Goal: Transaction & Acquisition: Purchase product/service

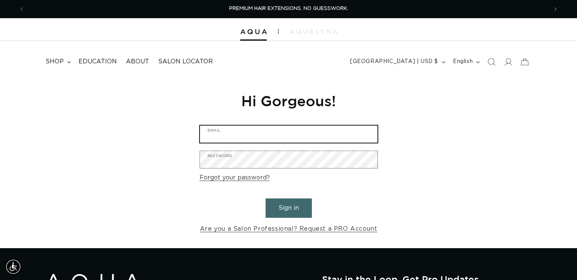
type input "brandismith@wsaloncincinnati.com"
click at [291, 205] on button "Sign in" at bounding box center [288, 207] width 46 height 19
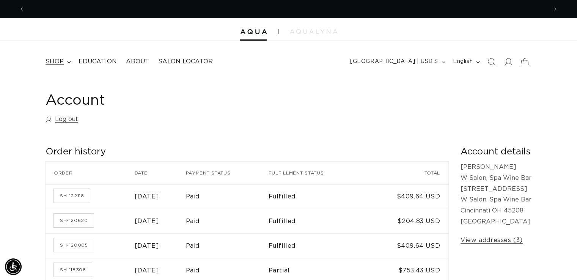
scroll to position [0, 523]
click at [67, 61] on icon at bounding box center [69, 62] width 4 height 2
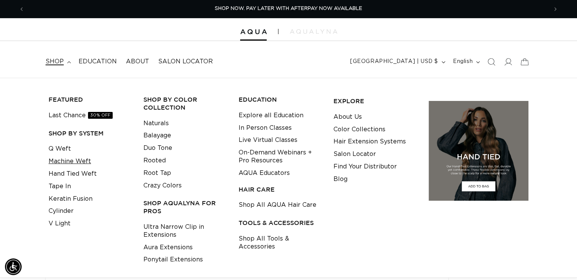
click at [73, 162] on link "Machine Weft" at bounding box center [70, 161] width 42 height 13
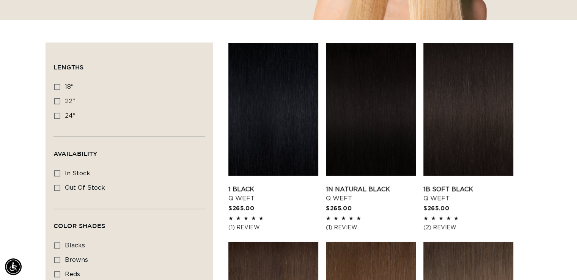
scroll to position [0, 523]
click at [57, 87] on icon at bounding box center [57, 87] width 6 height 6
click at [57, 87] on input "18" 18" (5 products)" at bounding box center [57, 87] width 6 height 6
checkbox input "true"
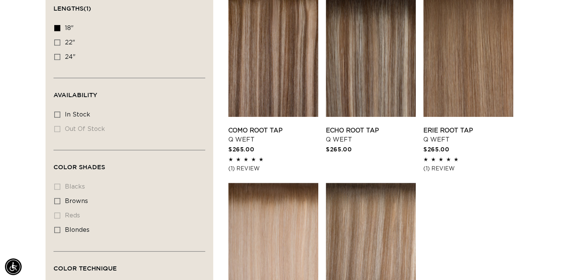
scroll to position [0, 523]
click at [57, 27] on icon at bounding box center [57, 28] width 6 height 6
click at [57, 27] on input "18" 18" (5 products)" at bounding box center [57, 28] width 6 height 6
checkbox input "false"
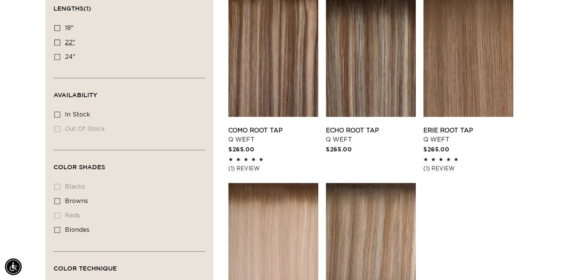
click at [59, 41] on icon at bounding box center [57, 42] width 6 height 6
click at [59, 41] on input "22" 22" (5 products)" at bounding box center [57, 42] width 6 height 6
checkbox input "true"
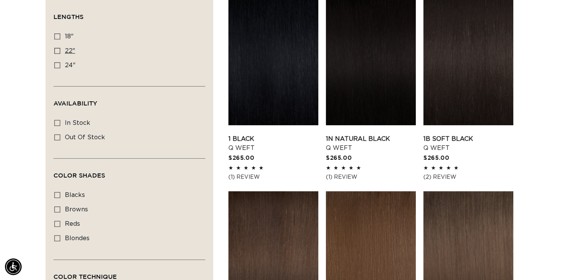
click at [58, 48] on icon at bounding box center [57, 51] width 6 height 6
click at [58, 48] on input "22" 22" (5 products)" at bounding box center [57, 51] width 6 height 6
checkbox input "true"
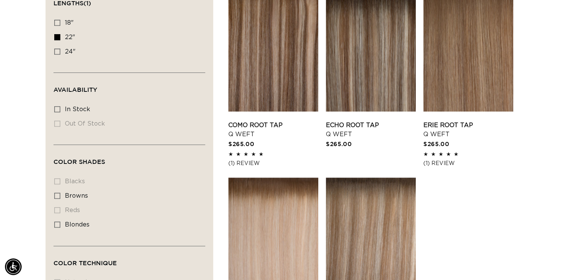
scroll to position [295, 0]
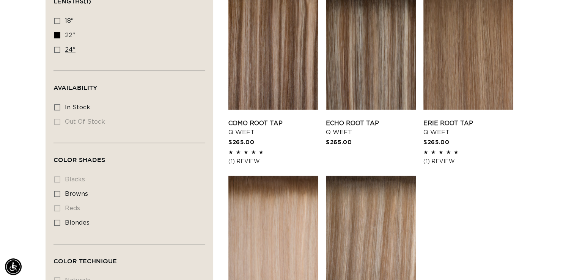
click at [54, 48] on icon at bounding box center [57, 50] width 6 height 6
click at [54, 48] on input "24" 24" (5 products)" at bounding box center [57, 50] width 6 height 6
checkbox input "true"
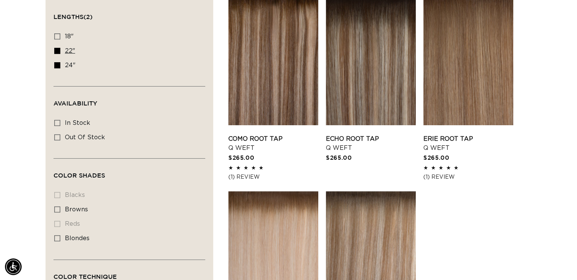
click at [58, 52] on icon at bounding box center [57, 51] width 6 height 6
click at [58, 52] on input "22" 22" (5 products)" at bounding box center [57, 51] width 6 height 6
checkbox input "false"
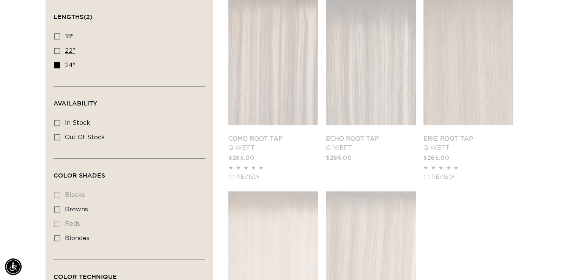
scroll to position [0, 523]
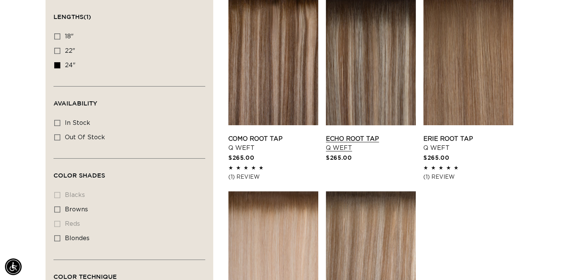
click at [355, 134] on link "Echo Root Tap Q Weft" at bounding box center [371, 143] width 90 height 18
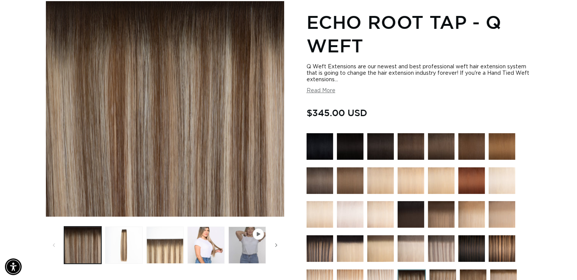
scroll to position [88, 0]
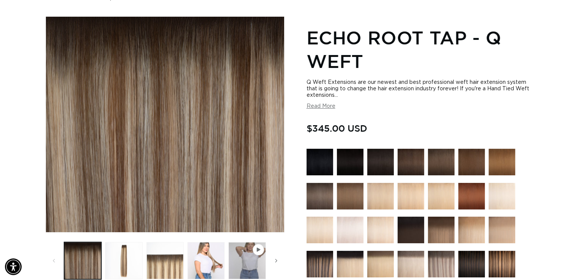
drag, startPoint x: 579, startPoint y: 32, endPoint x: 582, endPoint y: 44, distance: 12.9
click at [576, 44] on html "Skip to content PREMIUM HAIR EXTENSIONS. NO GUESSWORK. SHOP NOW. PAY LATER WITH…" at bounding box center [288, 52] width 577 height 280
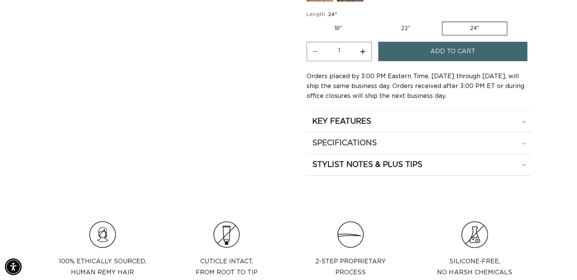
scroll to position [0, 1046]
click at [525, 138] on div "SPECIFICATIONS" at bounding box center [419, 143] width 214 height 10
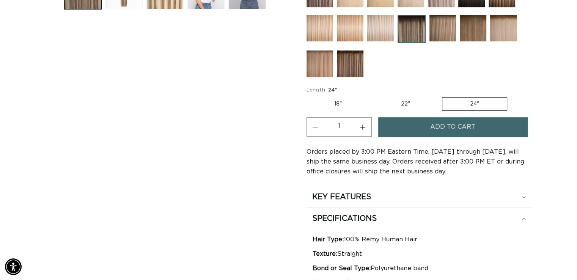
scroll to position [371, 0]
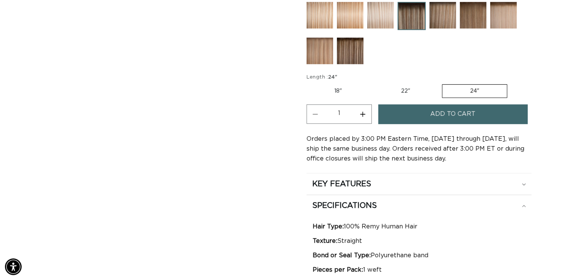
click at [407, 87] on label "22" Variant sold out or unavailable" at bounding box center [405, 91] width 64 height 13
click at [374, 83] on input "22" Variant sold out or unavailable" at bounding box center [373, 83] width 0 height 0
radio input "true"
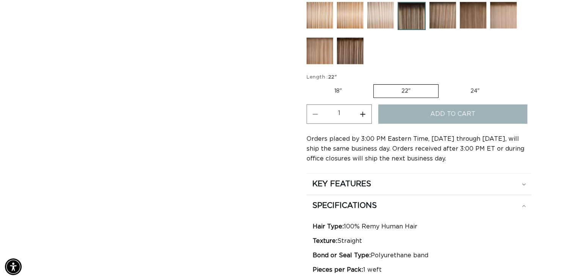
scroll to position [0, 0]
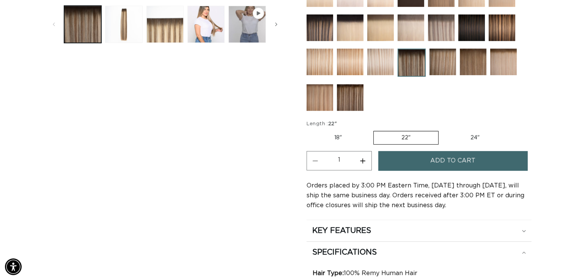
click at [339, 134] on label "18" Variant sold out or unavailable" at bounding box center [337, 137] width 63 height 13
click at [309, 130] on input "18" Variant sold out or unavailable" at bounding box center [308, 129] width 0 height 0
radio input "true"
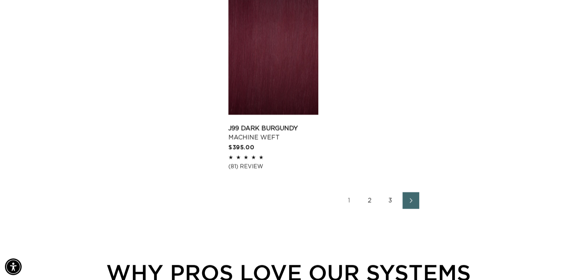
scroll to position [1305, 0]
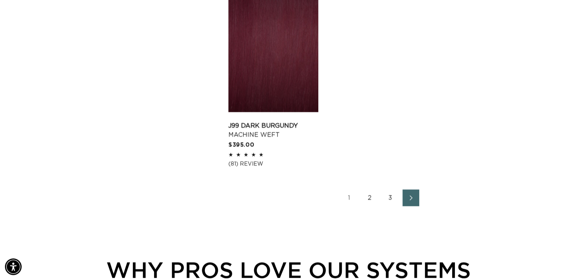
click at [404, 191] on link "Next page" at bounding box center [410, 197] width 17 height 17
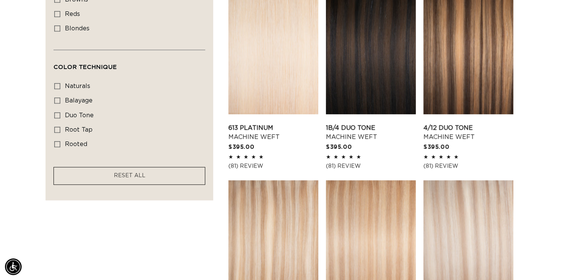
scroll to position [0, 1046]
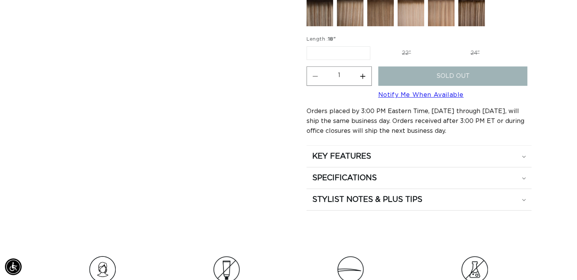
scroll to position [421, 0]
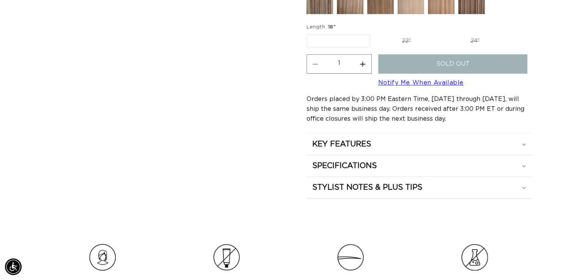
click at [413, 37] on label "22" Variant sold out or unavailable" at bounding box center [406, 41] width 64 height 13
click at [374, 33] on input "22" Variant sold out or unavailable" at bounding box center [374, 33] width 0 height 0
radio input "true"
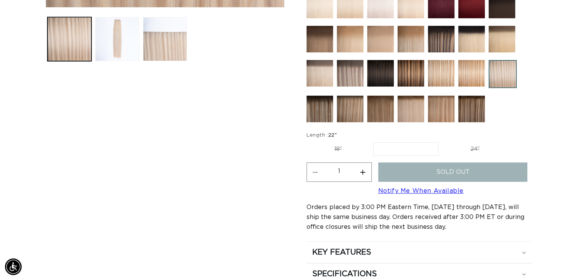
scroll to position [322, 0]
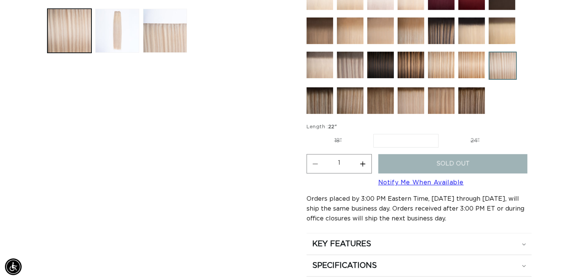
click at [477, 138] on label "24" Variant sold out or unavailable" at bounding box center [475, 140] width 64 height 13
click at [443, 133] on input "24" Variant sold out or unavailable" at bounding box center [442, 132] width 0 height 0
radio input "true"
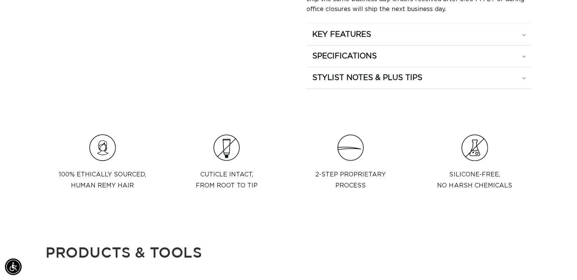
scroll to position [0, 523]
click at [523, 55] on icon at bounding box center [524, 56] width 4 height 2
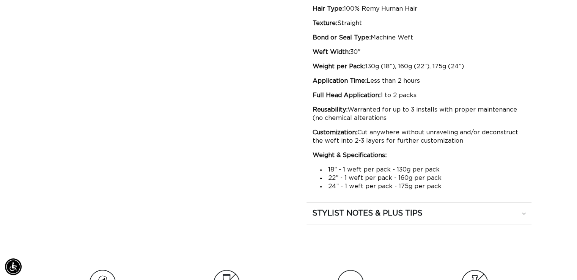
scroll to position [659, 0]
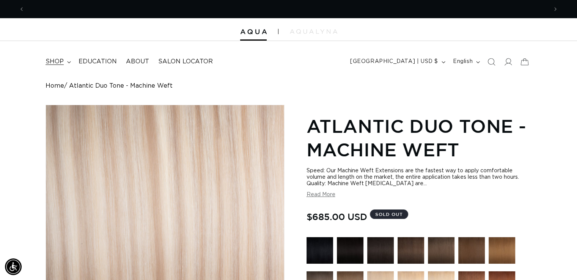
click at [71, 61] on summary "shop" at bounding box center [57, 61] width 33 height 17
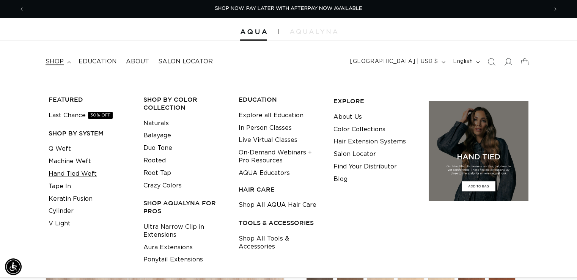
click at [73, 175] on link "Hand Tied Weft" at bounding box center [73, 174] width 48 height 13
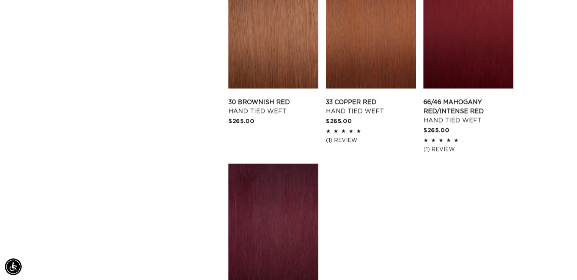
scroll to position [1114, 0]
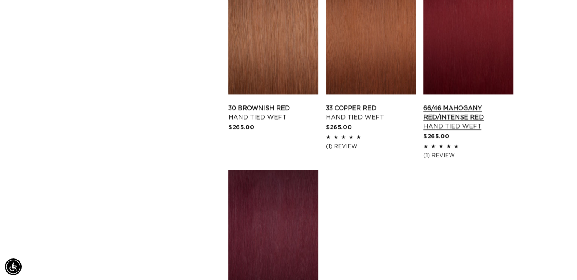
click at [463, 104] on link "66/46 Mahogany Red/Intense Red Hand Tied Weft" at bounding box center [468, 117] width 90 height 27
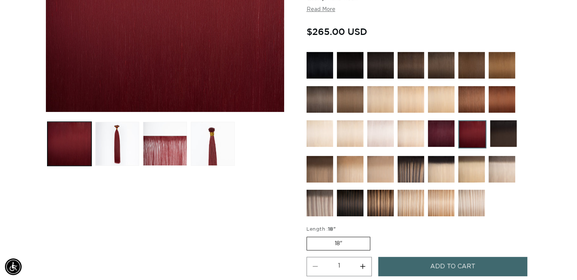
scroll to position [0, 523]
click at [479, 193] on img at bounding box center [471, 203] width 27 height 27
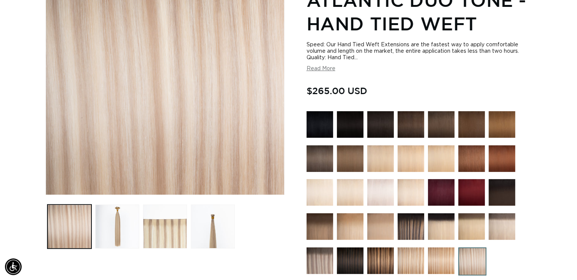
scroll to position [136, 0]
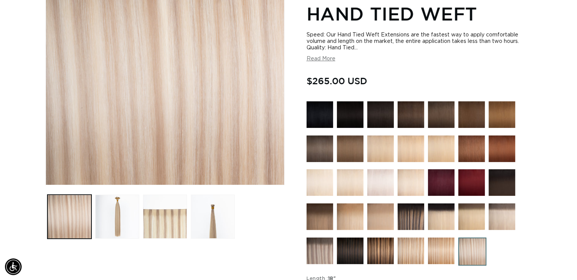
drag, startPoint x: 579, startPoint y: 26, endPoint x: 580, endPoint y: 38, distance: 12.5
click at [576, 38] on html "Skip to content PREMIUM HAIR EXTENSIONS. NO GUESSWORK. SHOP NOW. PAY LATER WITH…" at bounding box center [288, 4] width 577 height 280
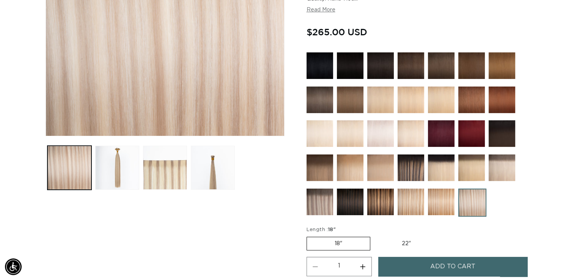
scroll to position [0, 523]
click at [397, 246] on label "22" Variant sold out or unavailable" at bounding box center [406, 243] width 64 height 13
click at [374, 236] on input "22" Variant sold out or unavailable" at bounding box center [374, 235] width 0 height 0
radio input "true"
click at [408, 201] on img at bounding box center [410, 201] width 27 height 27
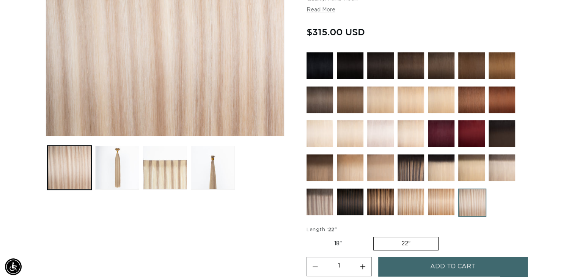
scroll to position [0, 523]
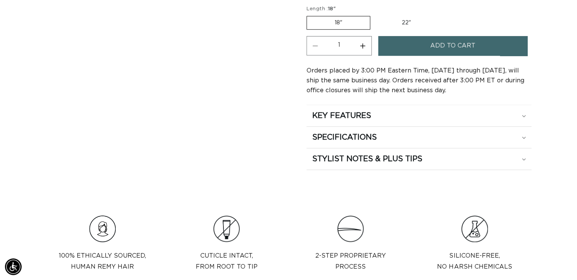
scroll to position [417, 0]
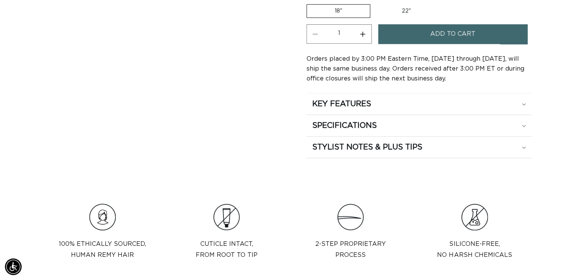
drag, startPoint x: 579, startPoint y: 24, endPoint x: 582, endPoint y: 60, distance: 36.2
click at [523, 126] on div "SPECIFICATIONS" at bounding box center [419, 126] width 214 height 10
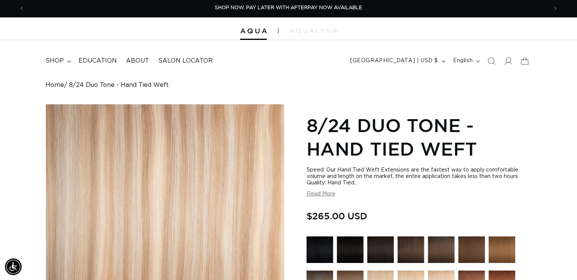
scroll to position [0, 0]
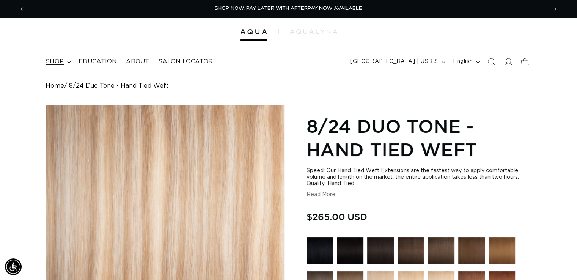
click at [68, 61] on icon at bounding box center [69, 62] width 4 height 2
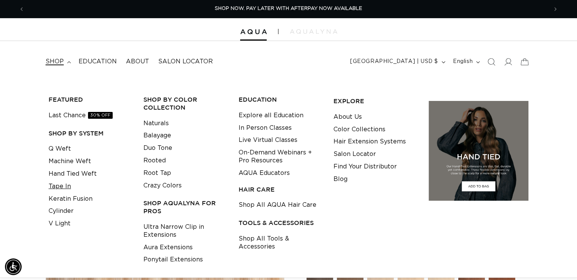
click at [62, 188] on link "Tape In" at bounding box center [60, 186] width 22 height 13
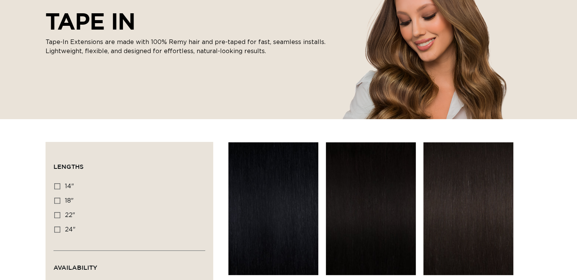
scroll to position [168, 0]
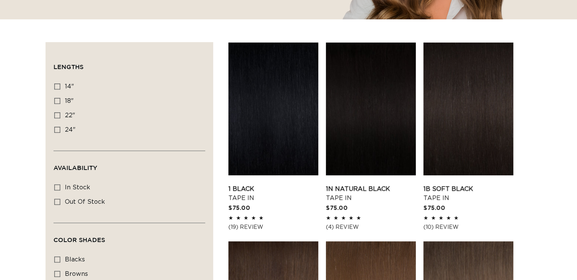
scroll to position [265, 0]
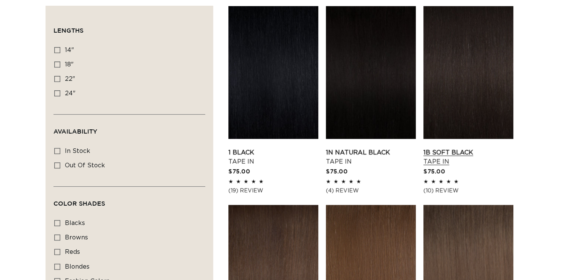
click at [473, 148] on link "1B Soft Black Tape In" at bounding box center [468, 157] width 90 height 18
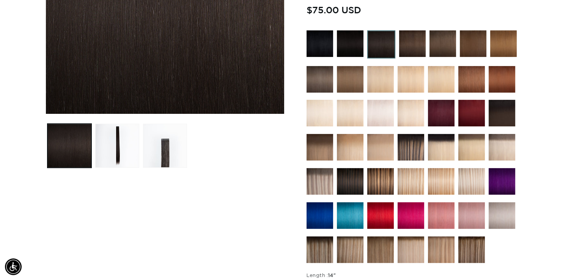
scroll to position [228, 0]
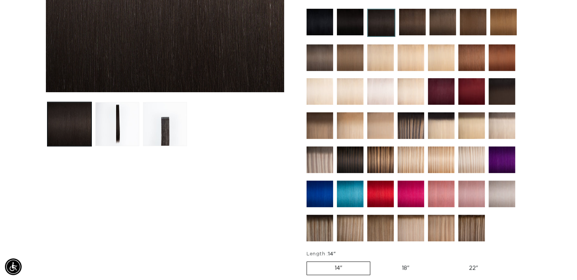
click at [413, 225] on img at bounding box center [410, 228] width 27 height 27
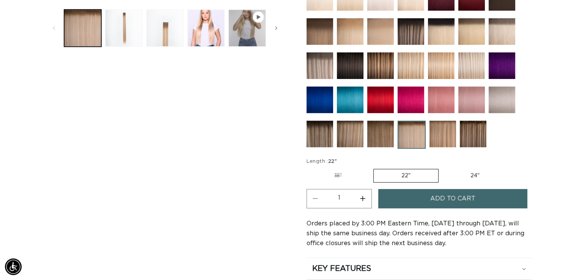
click at [347, 174] on label "18" Variant sold out or unavailable" at bounding box center [337, 175] width 63 height 13
click at [309, 168] on input "18" Variant sold out or unavailable" at bounding box center [308, 167] width 0 height 0
radio input "true"
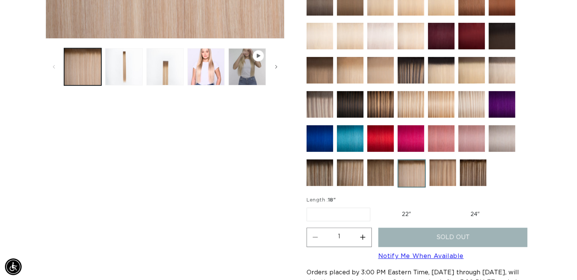
scroll to position [290, 0]
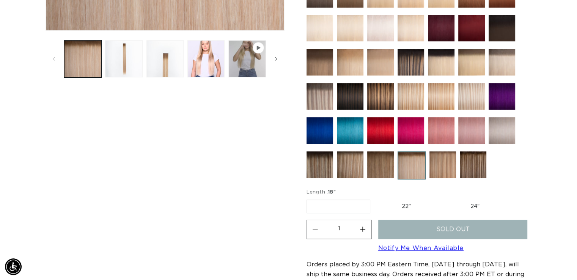
click at [405, 201] on label "22" Variant sold out or unavailable" at bounding box center [406, 206] width 64 height 13
click at [374, 198] on input "22" Variant sold out or unavailable" at bounding box center [374, 198] width 0 height 0
radio input "true"
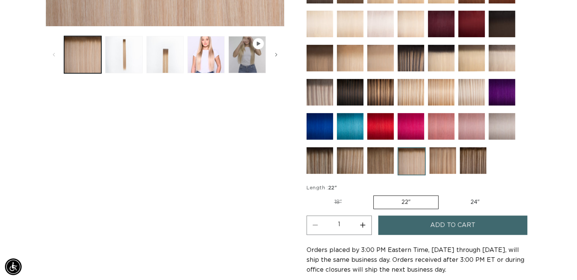
click at [475, 200] on label "24" Variant sold out or unavailable" at bounding box center [475, 202] width 64 height 13
click at [443, 194] on input "24" Variant sold out or unavailable" at bounding box center [442, 194] width 0 height 0
radio input "true"
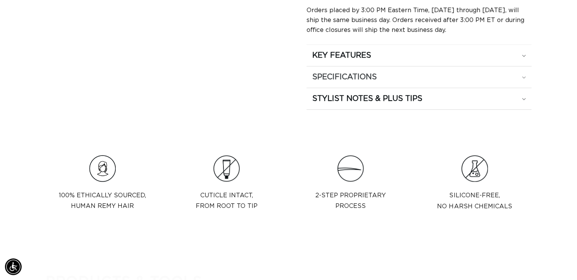
click at [521, 72] on div "SPECIFICATIONS" at bounding box center [419, 77] width 214 height 10
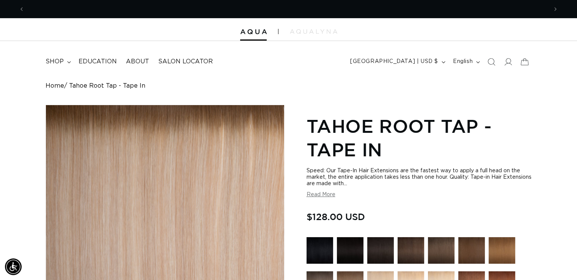
scroll to position [0, 1046]
click at [68, 61] on icon at bounding box center [69, 62] width 4 height 2
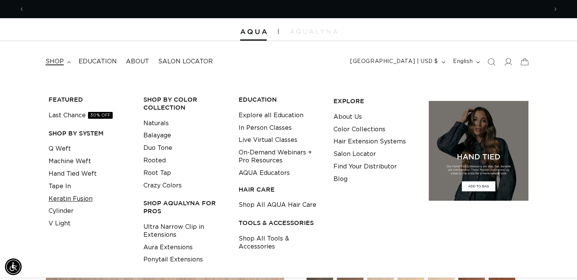
scroll to position [0, 0]
click at [70, 196] on link "Keratin Fusion" at bounding box center [71, 199] width 44 height 13
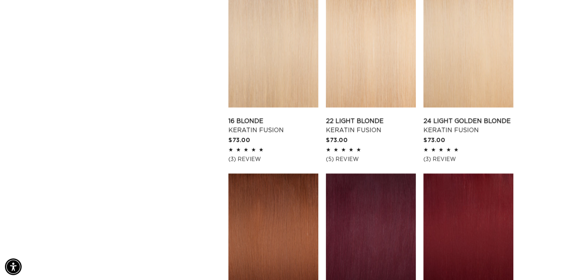
scroll to position [900, 0]
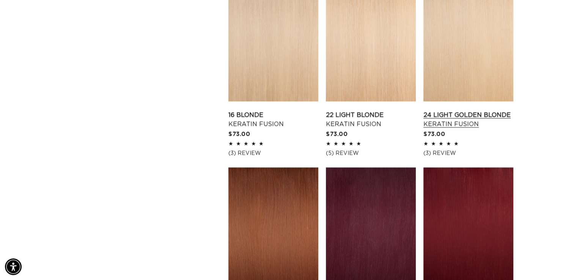
click at [444, 110] on link "24 Light Golden Blonde Keratin Fusion" at bounding box center [468, 119] width 90 height 18
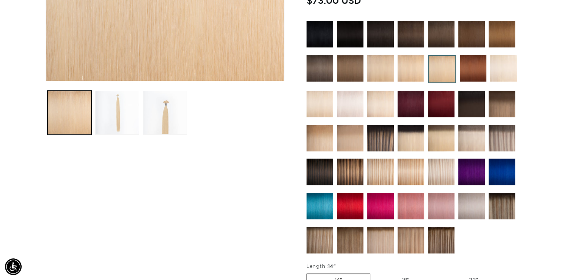
scroll to position [237, 0]
drag, startPoint x: 0, startPoint y: 0, endPoint x: 582, endPoint y: 52, distance: 584.4
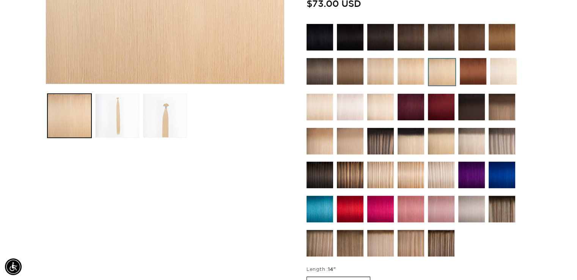
click at [377, 237] on img at bounding box center [380, 243] width 27 height 27
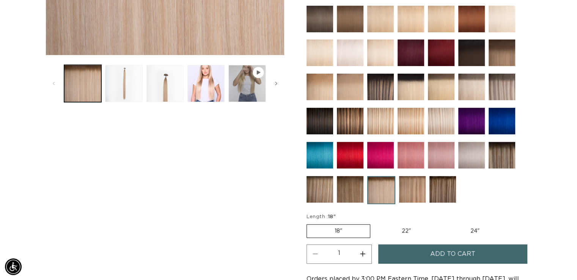
scroll to position [283, 0]
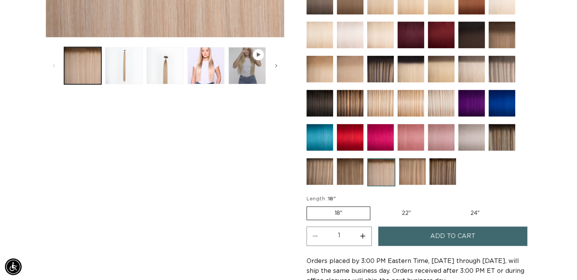
click at [407, 212] on label "22" Variant sold out or unavailable" at bounding box center [406, 213] width 64 height 13
click at [374, 205] on input "22" Variant sold out or unavailable" at bounding box center [374, 205] width 0 height 0
radio input "true"
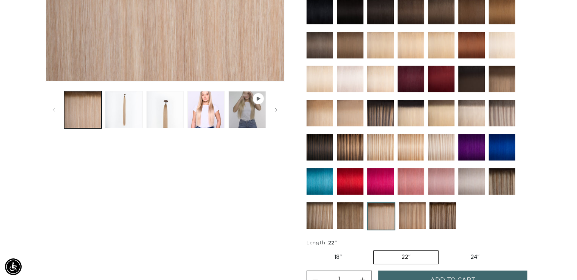
click at [472, 254] on label "24" Variant sold out or unavailable" at bounding box center [475, 257] width 64 height 13
click at [443, 249] on input "24" Variant sold out or unavailable" at bounding box center [442, 249] width 0 height 0
radio input "true"
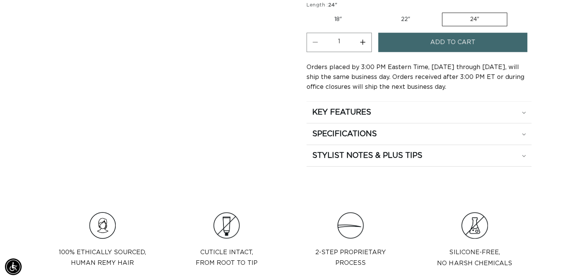
scroll to position [480, 0]
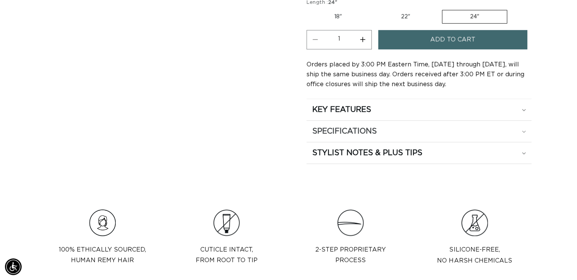
click at [522, 126] on div "SPECIFICATIONS" at bounding box center [419, 131] width 214 height 10
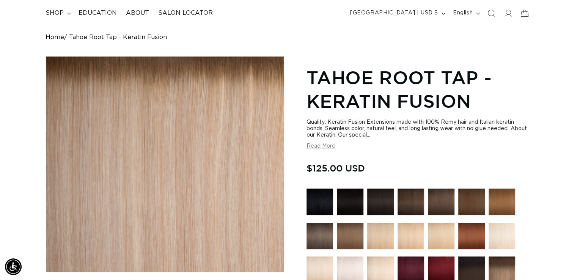
scroll to position [0, 0]
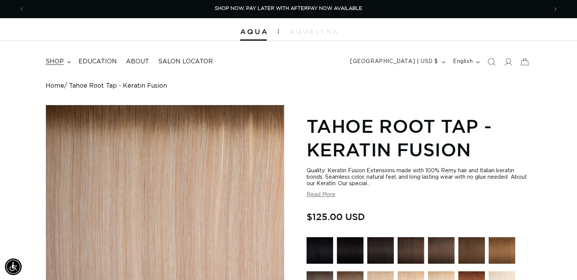
click at [68, 63] on icon at bounding box center [69, 62] width 4 height 2
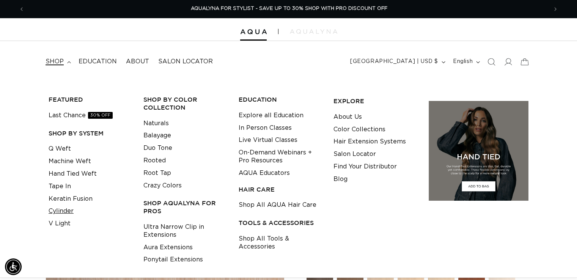
click at [65, 211] on link "Cylinder" at bounding box center [61, 211] width 25 height 13
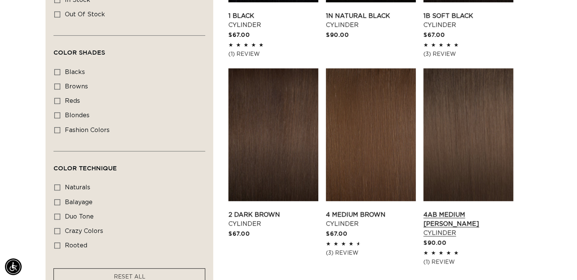
click at [496, 210] on link "4AB Medium [PERSON_NAME] Cylinder" at bounding box center [468, 223] width 90 height 27
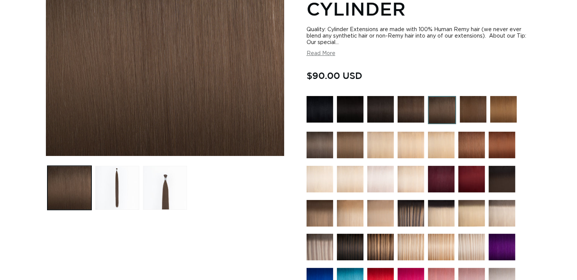
scroll to position [187, 0]
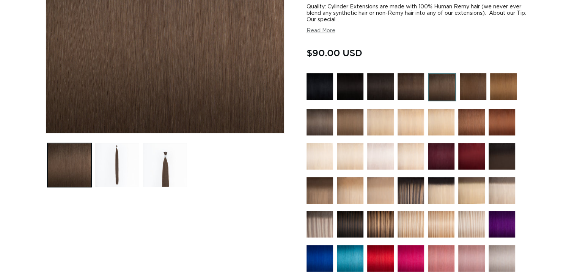
click at [121, 171] on button "Load image 2 in gallery view" at bounding box center [117, 165] width 44 height 44
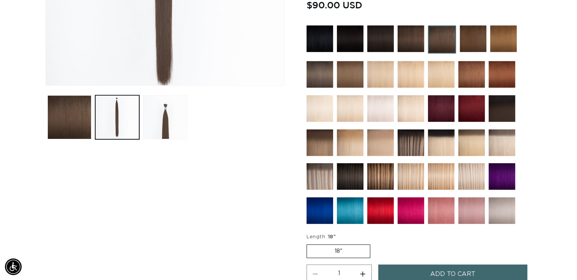
scroll to position [0, 0]
click at [312, 163] on img at bounding box center [319, 176] width 27 height 27
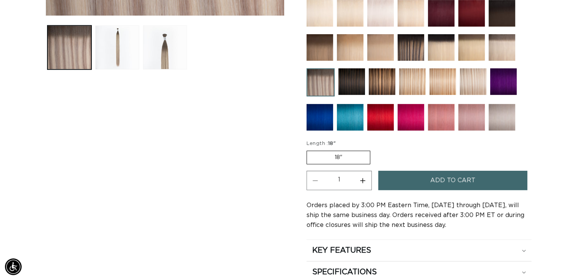
scroll to position [0, 523]
click at [465, 81] on img at bounding box center [473, 81] width 27 height 27
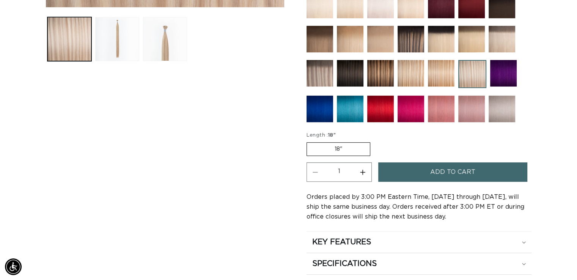
scroll to position [306, 0]
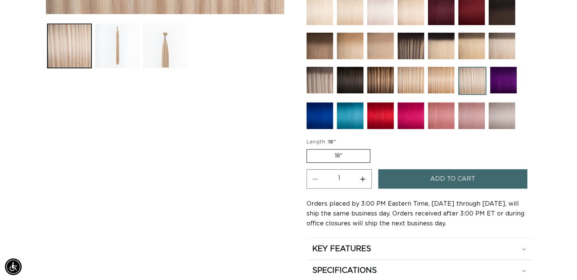
click at [508, 44] on img at bounding box center [501, 46] width 27 height 27
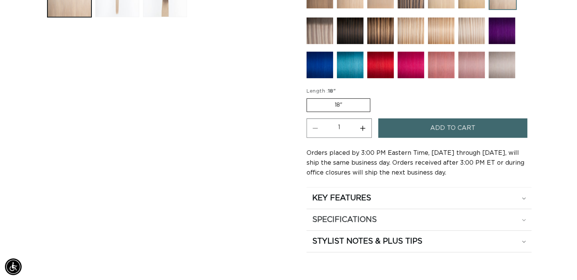
click at [526, 216] on summary "SPECIFICATIONS" at bounding box center [418, 219] width 225 height 21
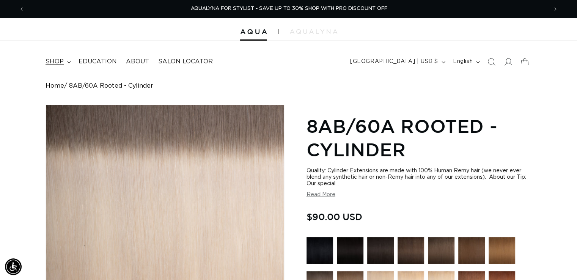
click at [68, 62] on icon at bounding box center [69, 62] width 4 height 2
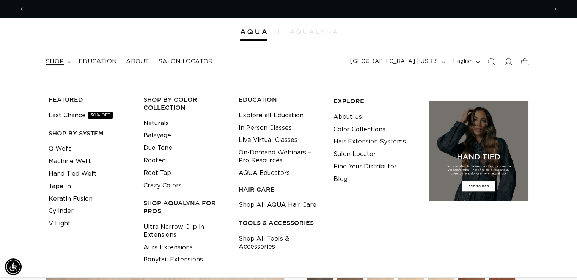
scroll to position [0, 1046]
click at [162, 246] on link "Aura Extensions" at bounding box center [167, 247] width 49 height 13
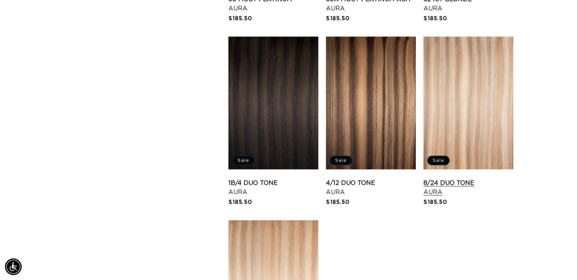
click at [452, 178] on link "8/24 Duo Tone Aura" at bounding box center [468, 187] width 90 height 18
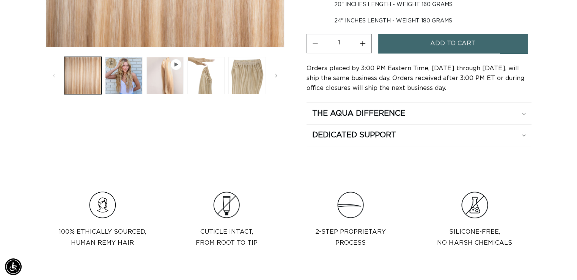
scroll to position [0, 1046]
click at [522, 113] on icon at bounding box center [524, 114] width 4 height 2
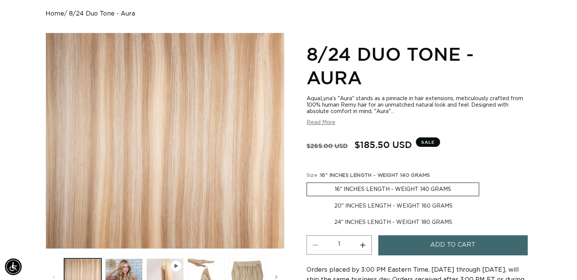
click at [322, 120] on button "Read More" at bounding box center [320, 122] width 29 height 6
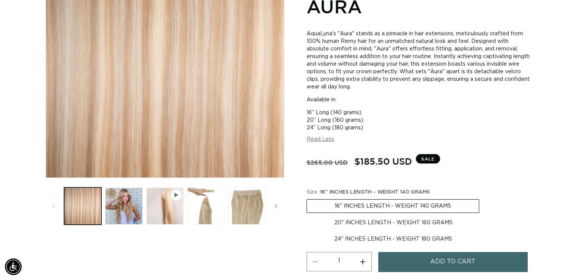
click at [381, 223] on label "20" INCHES LENGTH - WEIGHT 160 GRAMS Variant sold out or unavailable" at bounding box center [393, 222] width 174 height 13
click at [483, 198] on input "20" INCHES LENGTH - WEIGHT 160 GRAMS Variant sold out or unavailable" at bounding box center [483, 198] width 0 height 0
radio input "true"
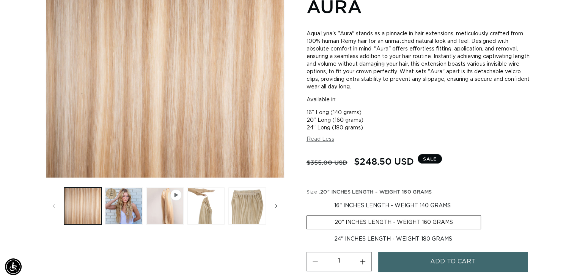
scroll to position [0, 1046]
click at [407, 236] on label "24" INCHES LENGTH - WEIGHT 180 GRAMS Variant sold out or unavailable" at bounding box center [392, 238] width 173 height 13
click at [485, 214] on input "24" INCHES LENGTH - WEIGHT 180 GRAMS Variant sold out or unavailable" at bounding box center [485, 214] width 0 height 0
radio input "true"
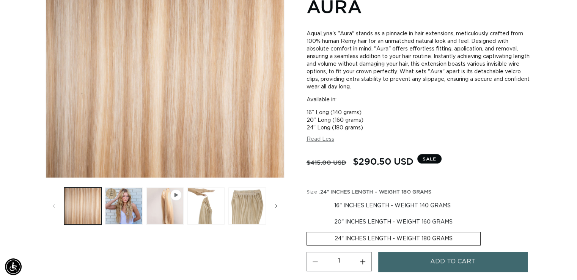
scroll to position [0, 523]
click at [350, 202] on label "16" INCHES LENGTH - WEIGHT 140 GRAMS Variant sold out or unavailable" at bounding box center [392, 205] width 172 height 13
click at [309, 198] on input "16" INCHES LENGTH - WEIGHT 140 GRAMS Variant sold out or unavailable" at bounding box center [308, 198] width 0 height 0
radio input "true"
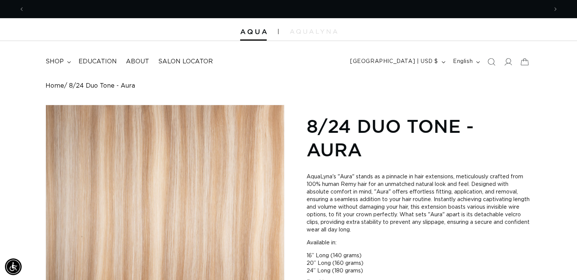
scroll to position [0, 523]
click at [68, 63] on summary "shop" at bounding box center [57, 61] width 33 height 17
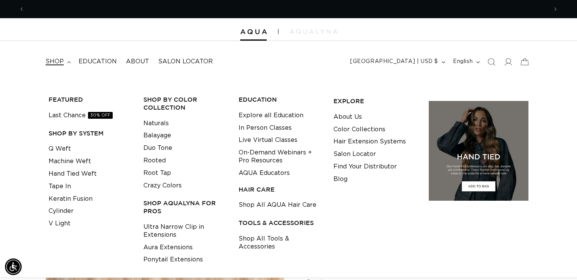
scroll to position [0, 1046]
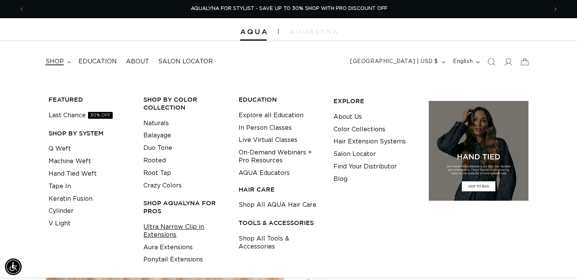
click at [163, 232] on link "Ultra Narrow Clip in Extensions" at bounding box center [184, 231] width 83 height 20
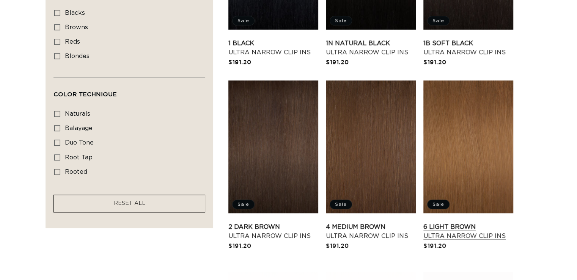
scroll to position [0, 523]
click at [481, 222] on link "6 Light Brown Ultra Narrow Clip Ins" at bounding box center [468, 231] width 90 height 18
click at [478, 222] on link "6 Light Brown Ultra Narrow Clip Ins" at bounding box center [468, 231] width 90 height 18
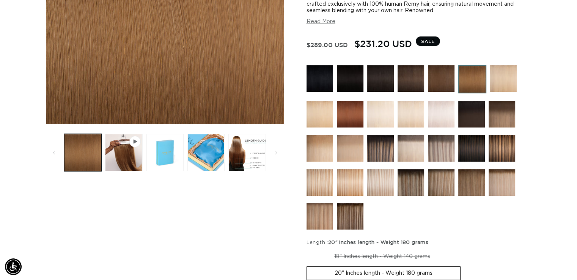
scroll to position [0, 523]
click at [509, 174] on img at bounding box center [501, 182] width 27 height 27
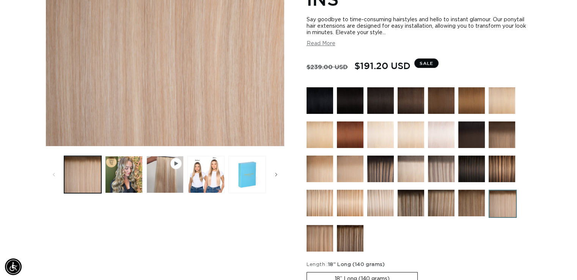
scroll to position [0, 523]
click at [449, 137] on img at bounding box center [441, 134] width 27 height 27
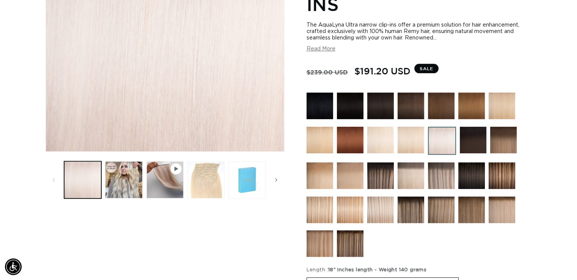
scroll to position [0, 523]
click at [443, 171] on img at bounding box center [441, 175] width 27 height 27
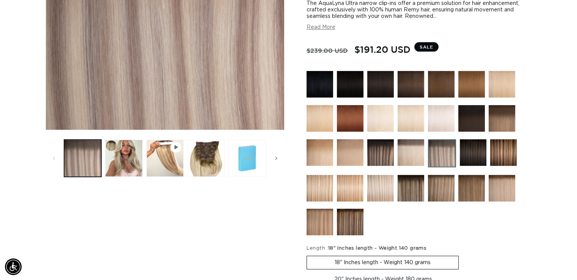
scroll to position [0, 523]
click at [506, 175] on img at bounding box center [501, 188] width 27 height 27
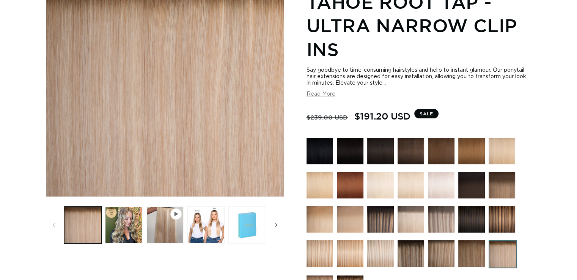
drag, startPoint x: 580, startPoint y: 22, endPoint x: 581, endPoint y: 37, distance: 15.2
click at [576, 37] on html "Skip to content PREMIUM HAIR EXTENSIONS. NO GUESSWORK. SHOP NOW. PAY LATER WITH…" at bounding box center [288, 16] width 577 height 280
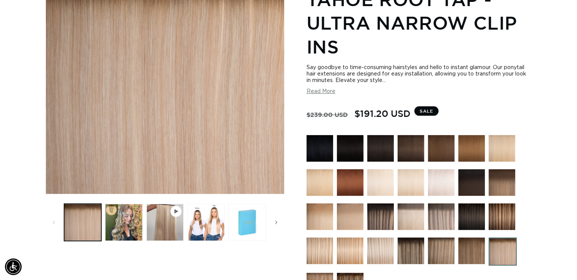
click at [465, 155] on img at bounding box center [471, 148] width 27 height 27
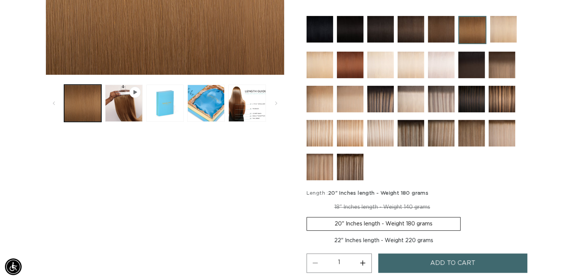
scroll to position [0, 523]
click at [501, 130] on img at bounding box center [501, 133] width 27 height 27
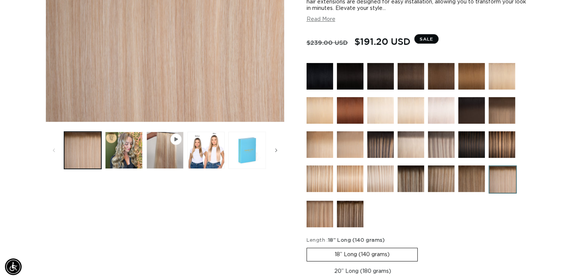
scroll to position [0, 523]
click at [375, 268] on label "20” Long (180 grams) Variant sold out or unavailable" at bounding box center [362, 271] width 112 height 13
click at [421, 247] on input "20” Long (180 grams) Variant sold out or unavailable" at bounding box center [421, 246] width 0 height 0
radio input "true"
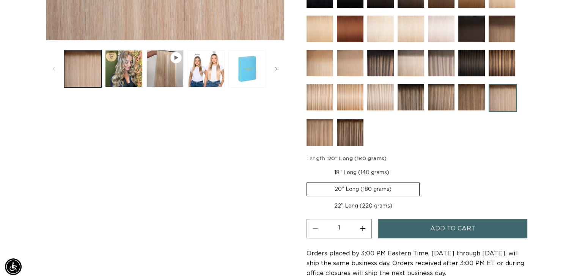
scroll to position [0, 1046]
click at [364, 203] on label "22” Long (220 grams) Variant sold out or unavailable" at bounding box center [362, 205] width 113 height 13
click at [423, 181] on input "22” Long (220 grams) Variant sold out or unavailable" at bounding box center [423, 181] width 0 height 0
radio input "true"
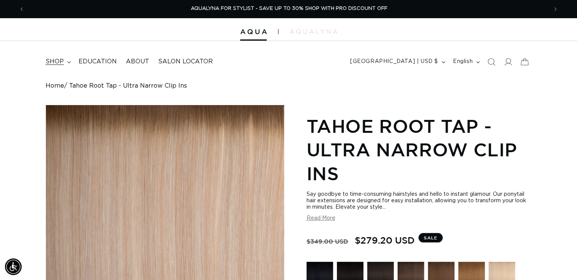
click at [67, 60] on summary "shop" at bounding box center [57, 61] width 33 height 17
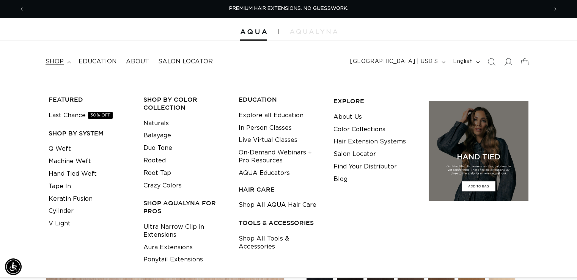
click at [170, 260] on link "Ponytail Extensions" at bounding box center [173, 259] width 60 height 13
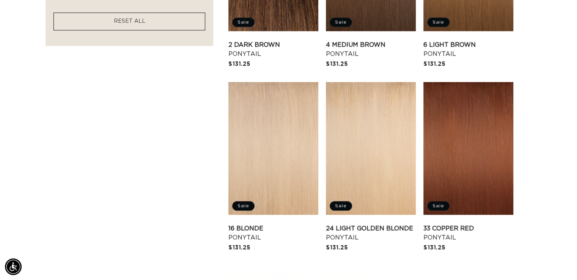
scroll to position [565, 0]
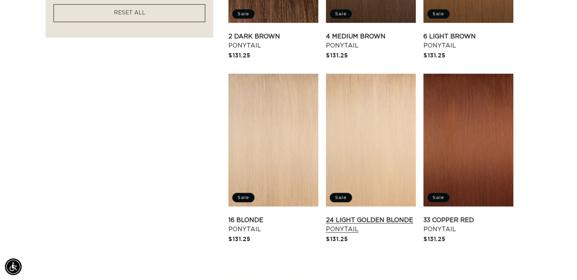
click at [331, 215] on link "24 Light Golden Blonde Ponytail" at bounding box center [371, 224] width 90 height 18
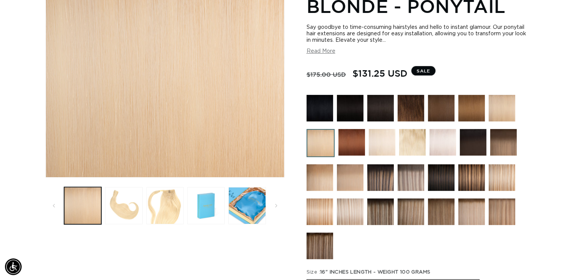
scroll to position [0, 523]
click at [474, 212] on img at bounding box center [471, 211] width 27 height 27
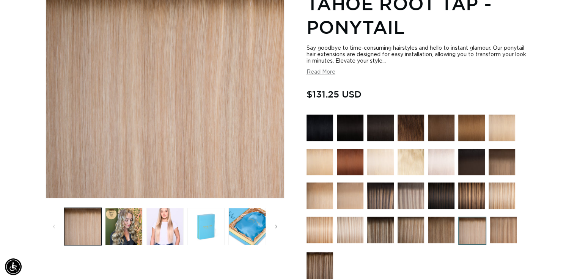
scroll to position [0, 523]
click at [498, 199] on img at bounding box center [501, 195] width 27 height 27
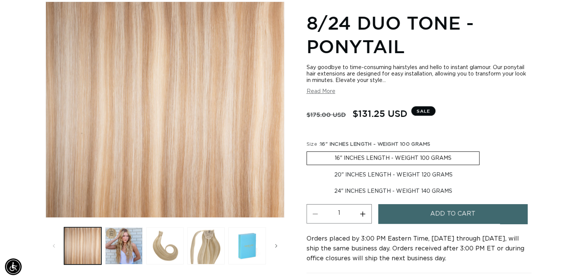
click at [411, 176] on label "20" INCHES LENGTH - WEIGHT 120 GRAMS Variant sold out or unavailable" at bounding box center [393, 174] width 174 height 13
click at [483, 150] on input "20" INCHES LENGTH - WEIGHT 120 GRAMS Variant sold out or unavailable" at bounding box center [483, 150] width 0 height 0
radio input "true"
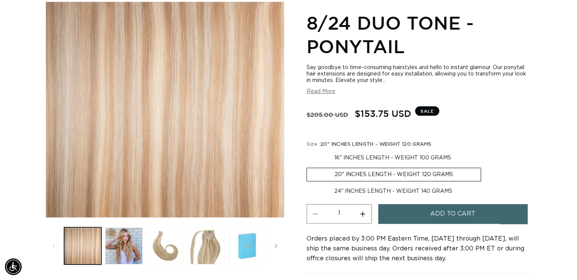
click at [400, 188] on label "24" INCHES LENGTH - WEIGHT 140 GRAMS Variant sold out or unavailable" at bounding box center [392, 191] width 173 height 13
click at [485, 166] on input "24" INCHES LENGTH - WEIGHT 140 GRAMS Variant sold out or unavailable" at bounding box center [485, 166] width 0 height 0
radio input "true"
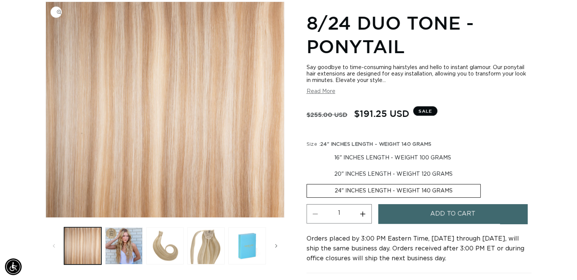
scroll to position [0, 523]
